Goal: Task Accomplishment & Management: Use online tool/utility

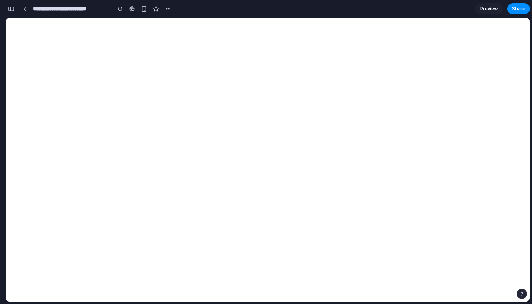
scroll to position [598, 0]
click at [11, 8] on div "button" at bounding box center [11, 8] width 6 height 5
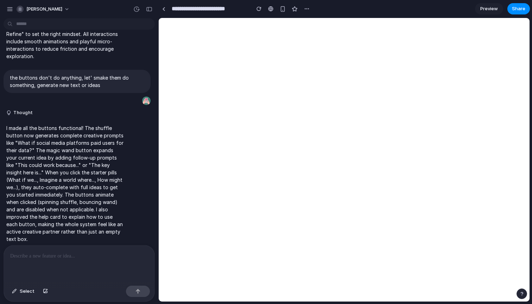
scroll to position [0, 0]
click at [150, 8] on div "button" at bounding box center [149, 9] width 6 height 5
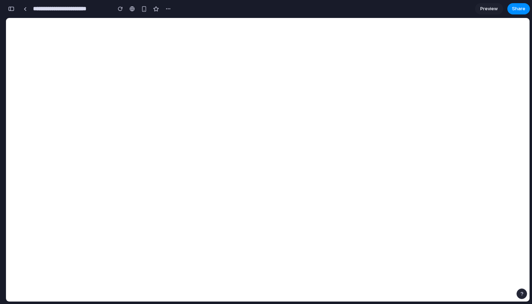
scroll to position [598, 0]
